Goal: Task Accomplishment & Management: Manage account settings

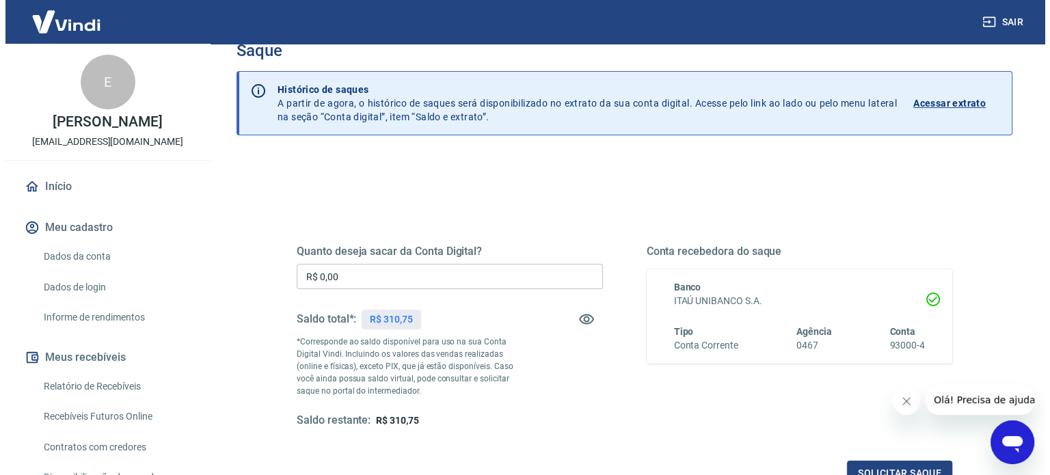
scroll to position [68, 0]
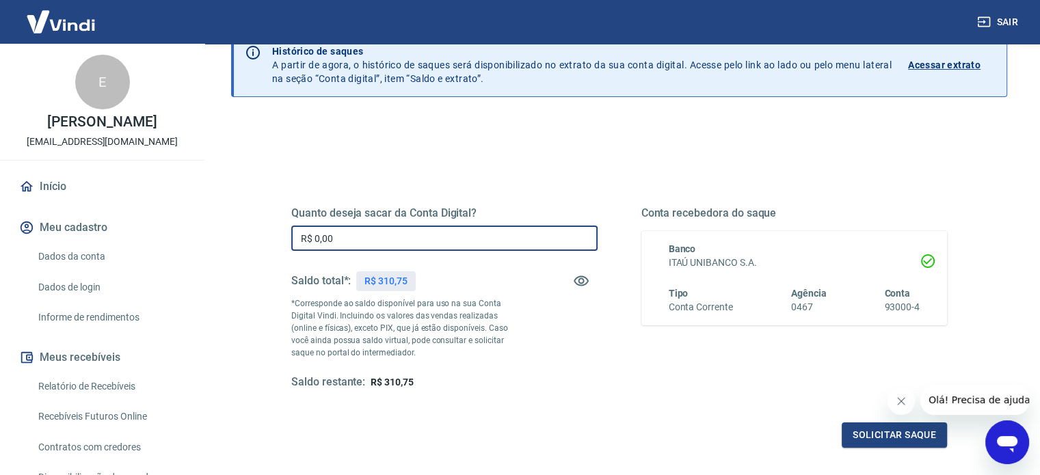
click at [511, 238] on input "R$ 0,00" at bounding box center [444, 238] width 306 height 25
type input "R$ 310,75"
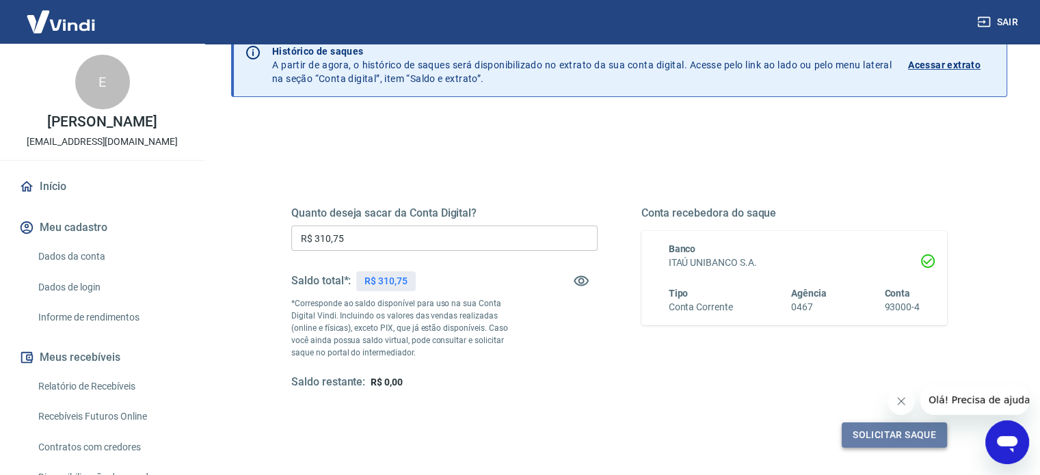
click at [898, 431] on button "Solicitar saque" at bounding box center [893, 434] width 105 height 25
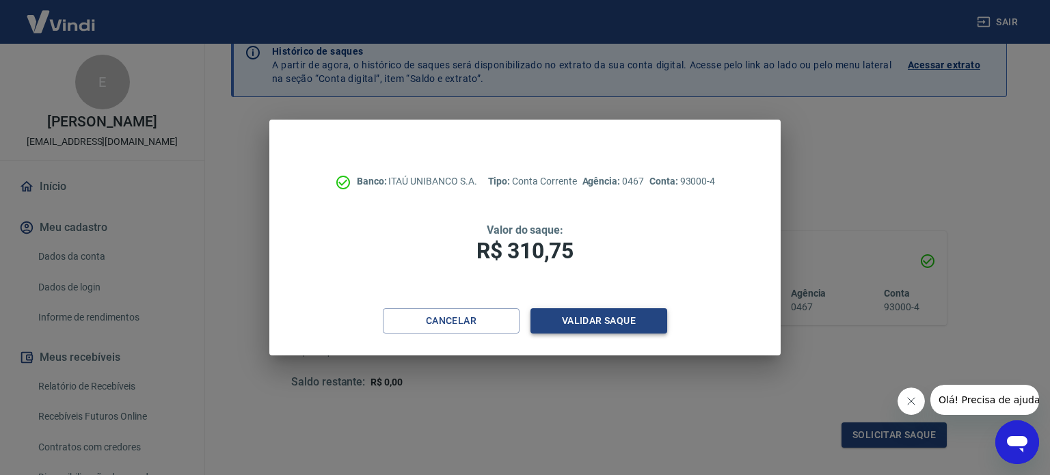
click at [625, 324] on button "Validar saque" at bounding box center [598, 320] width 137 height 25
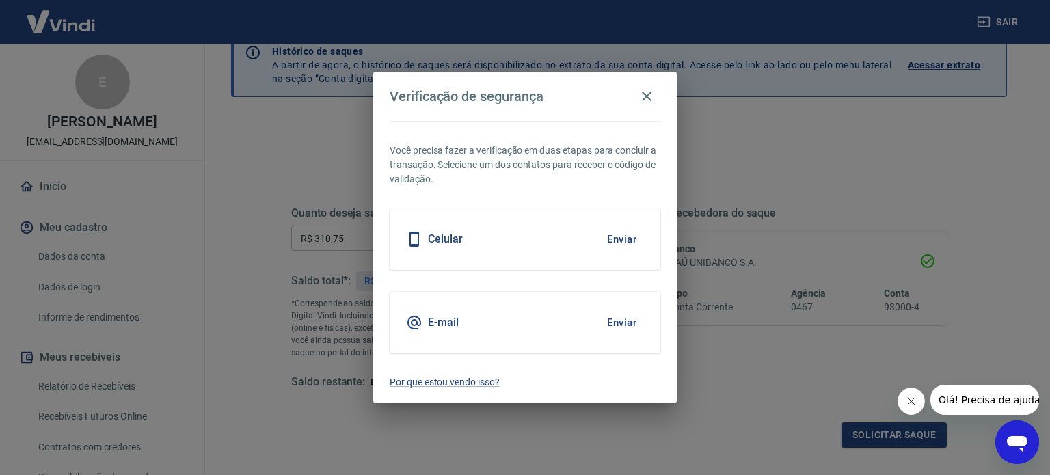
click at [631, 236] on button "Enviar" at bounding box center [621, 239] width 44 height 29
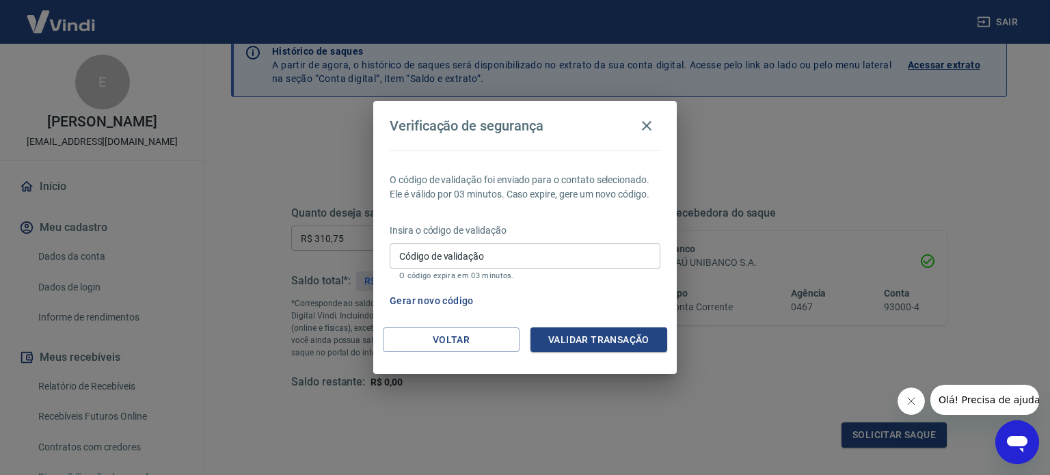
click at [435, 251] on input "Código de validação" at bounding box center [525, 255] width 271 height 25
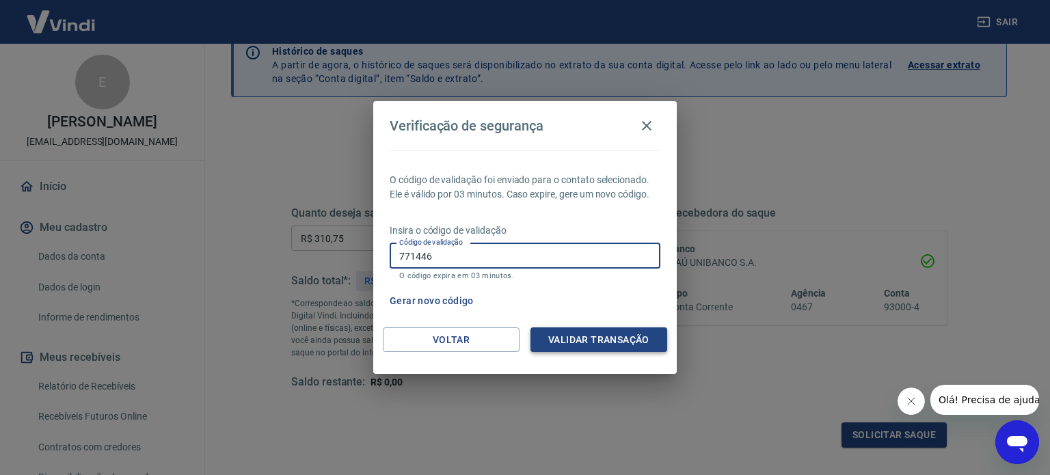
type input "771446"
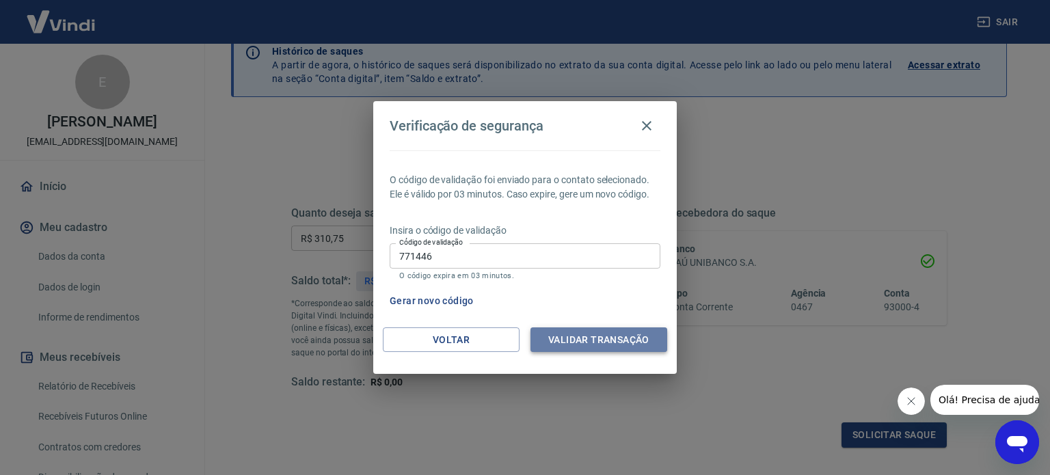
click at [579, 342] on button "Validar transação" at bounding box center [598, 339] width 137 height 25
